Goal: Check status: Check status

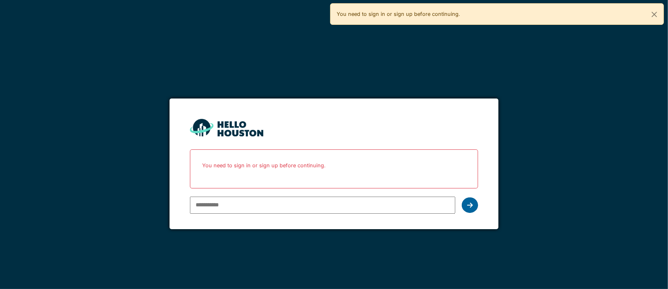
type input "**********"
click at [467, 201] on div at bounding box center [470, 205] width 16 height 15
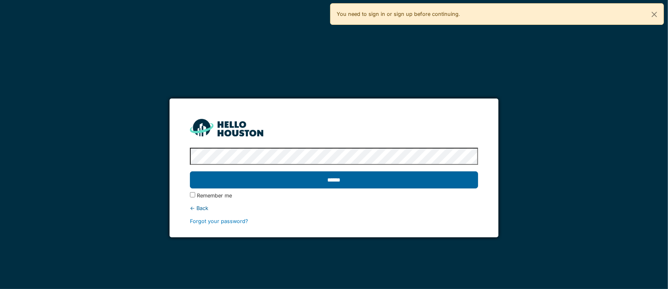
click at [329, 181] on input "******" at bounding box center [334, 180] width 288 height 17
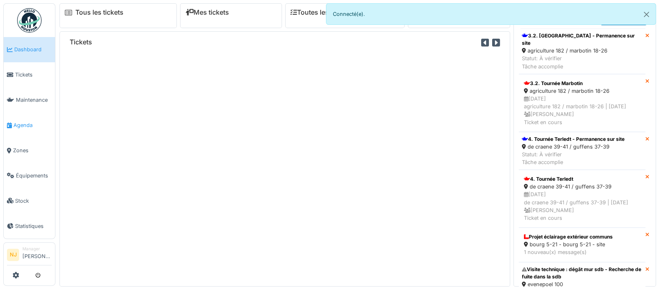
click at [27, 121] on span "Agenda" at bounding box center [32, 125] width 38 height 8
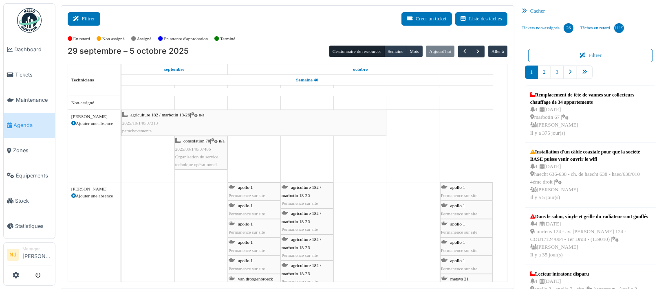
click at [84, 16] on button "Filtrer" at bounding box center [84, 18] width 33 height 13
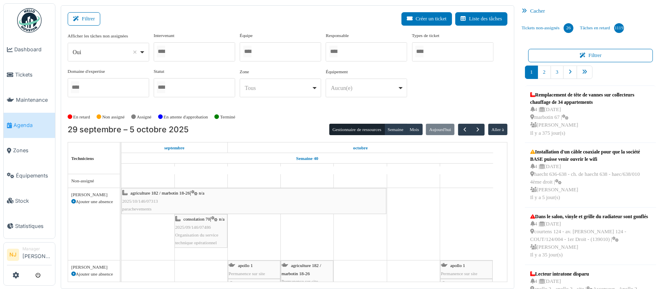
click at [271, 49] on div at bounding box center [281, 51] width 82 height 19
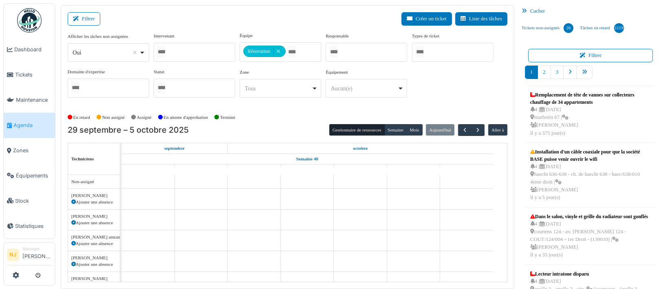
click at [210, 29] on div "Filtrer Créer un ticket Liste des tâches" at bounding box center [288, 22] width 440 height 20
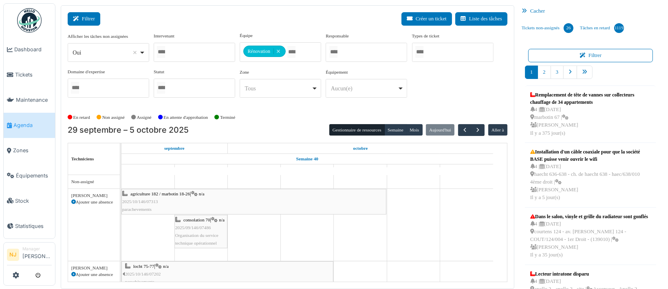
click at [82, 17] on button "Filtrer" at bounding box center [84, 18] width 33 height 13
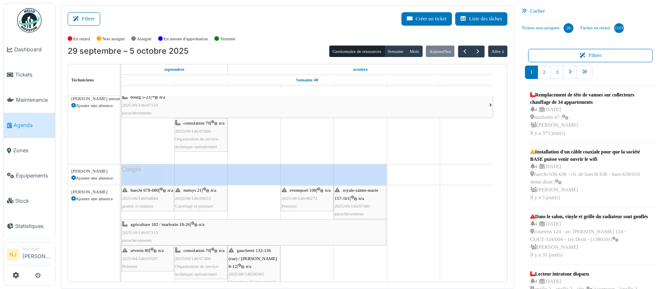
scroll to position [217, 0]
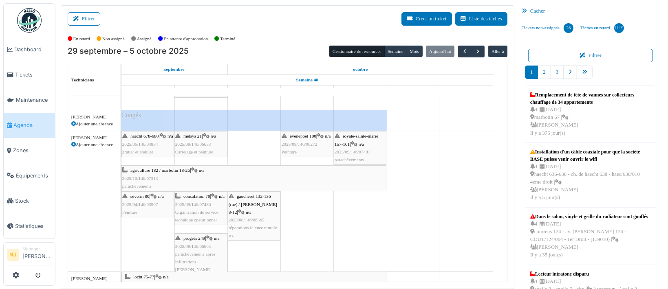
click at [139, 147] on span "2025/06/146/04884" at bounding box center [140, 144] width 36 height 5
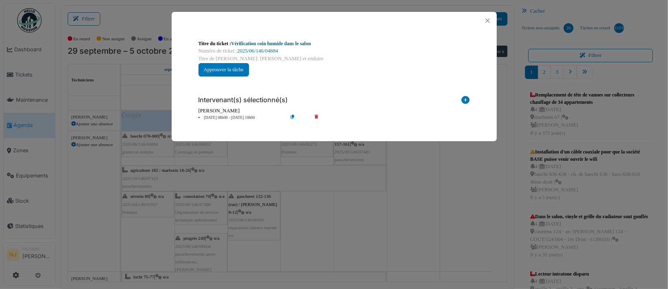
click at [266, 45] on link "Vérification coin humide dans le salon" at bounding box center [271, 44] width 80 height 6
click at [488, 21] on button "Close" at bounding box center [487, 20] width 11 height 11
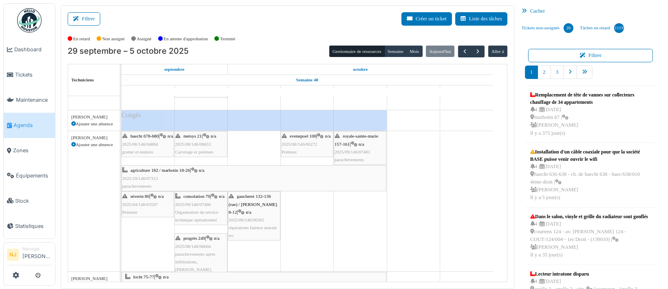
click at [148, 204] on span "2025/04/146/03507" at bounding box center [140, 204] width 36 height 5
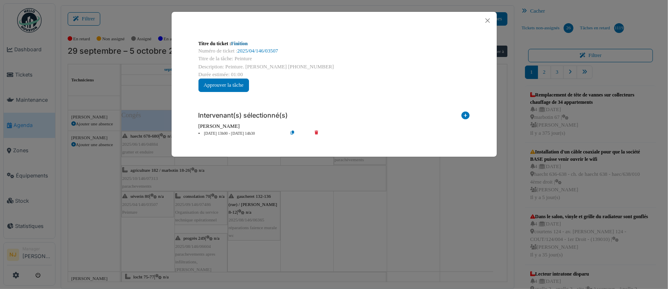
click at [240, 42] on link "Finition" at bounding box center [239, 44] width 17 height 6
click at [491, 19] on button "Close" at bounding box center [487, 20] width 11 height 11
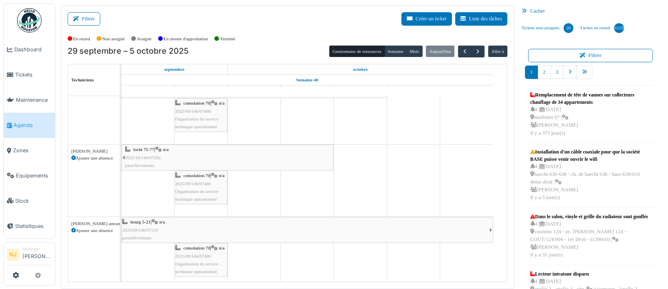
scroll to position [54, 0]
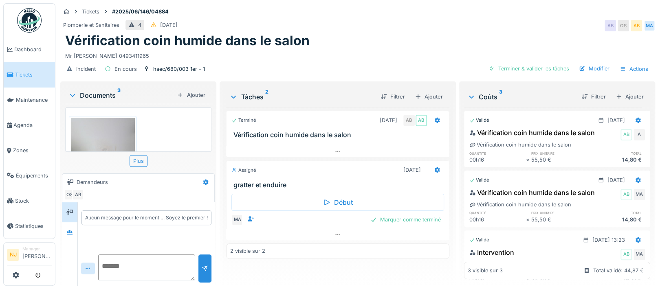
scroll to position [8, 0]
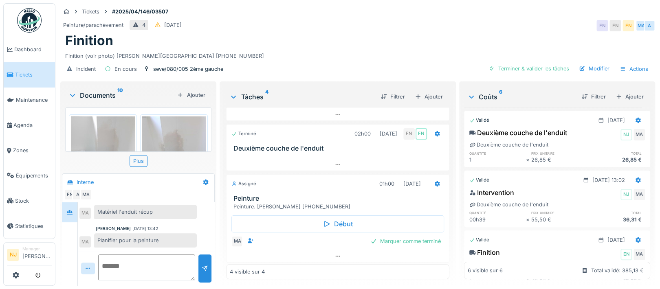
scroll to position [8, 0]
